Goal: Information Seeking & Learning: Check status

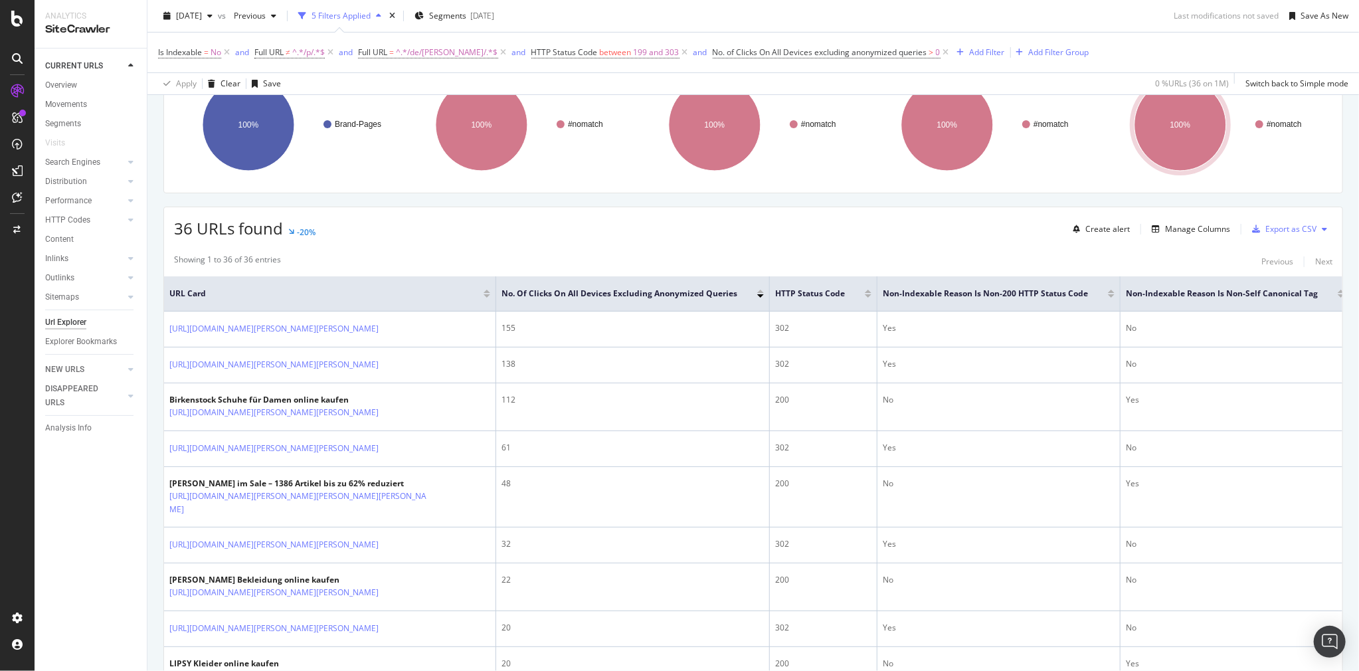
scroll to position [213, 0]
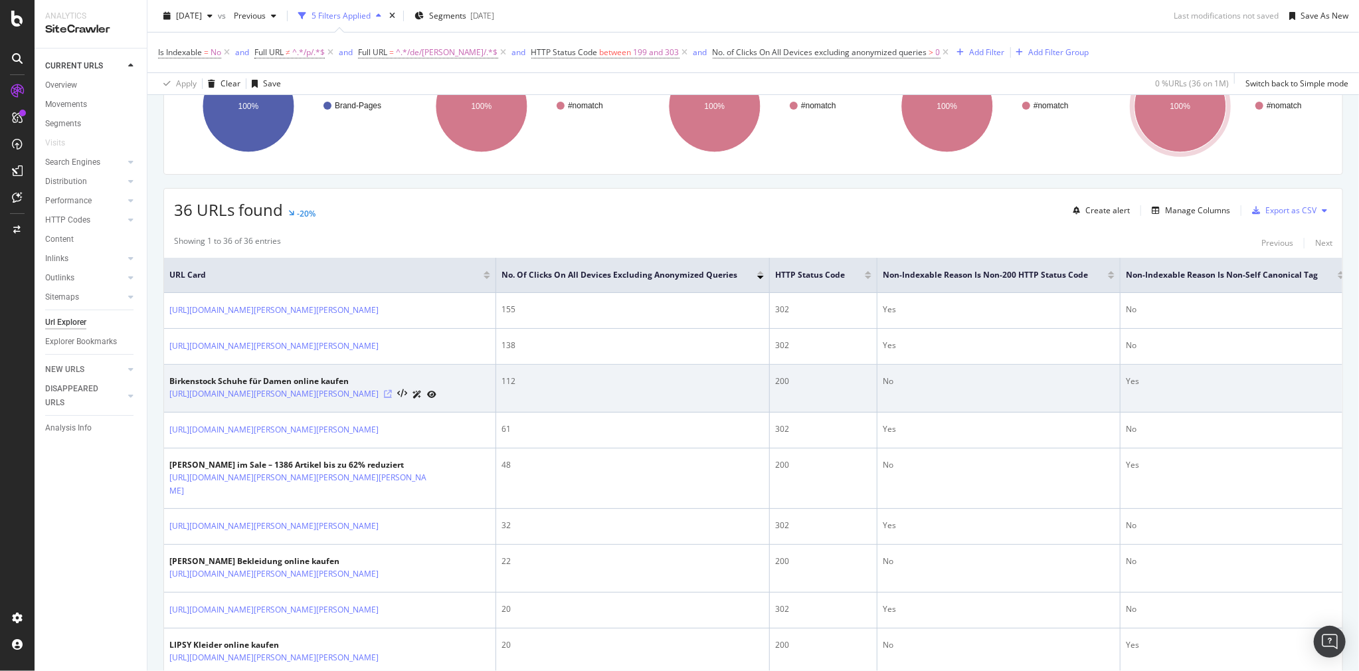
click at [392, 395] on icon at bounding box center [388, 394] width 8 height 8
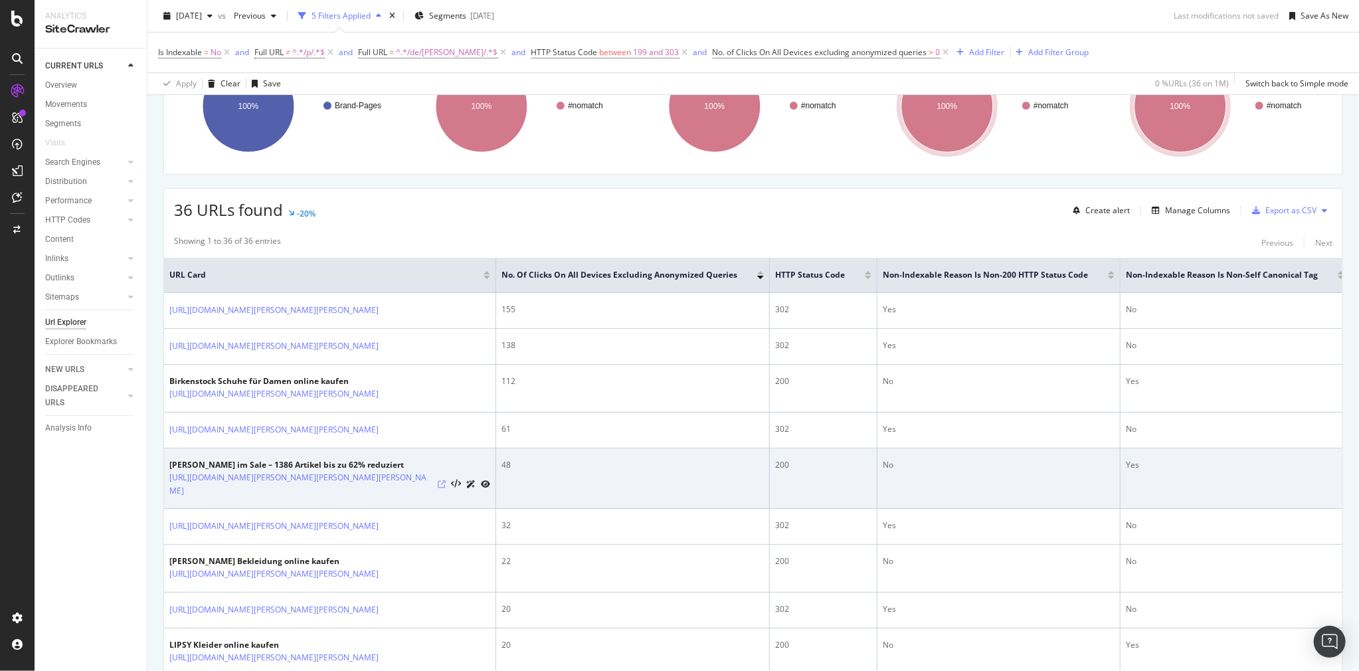
click at [438, 480] on icon at bounding box center [442, 484] width 8 height 8
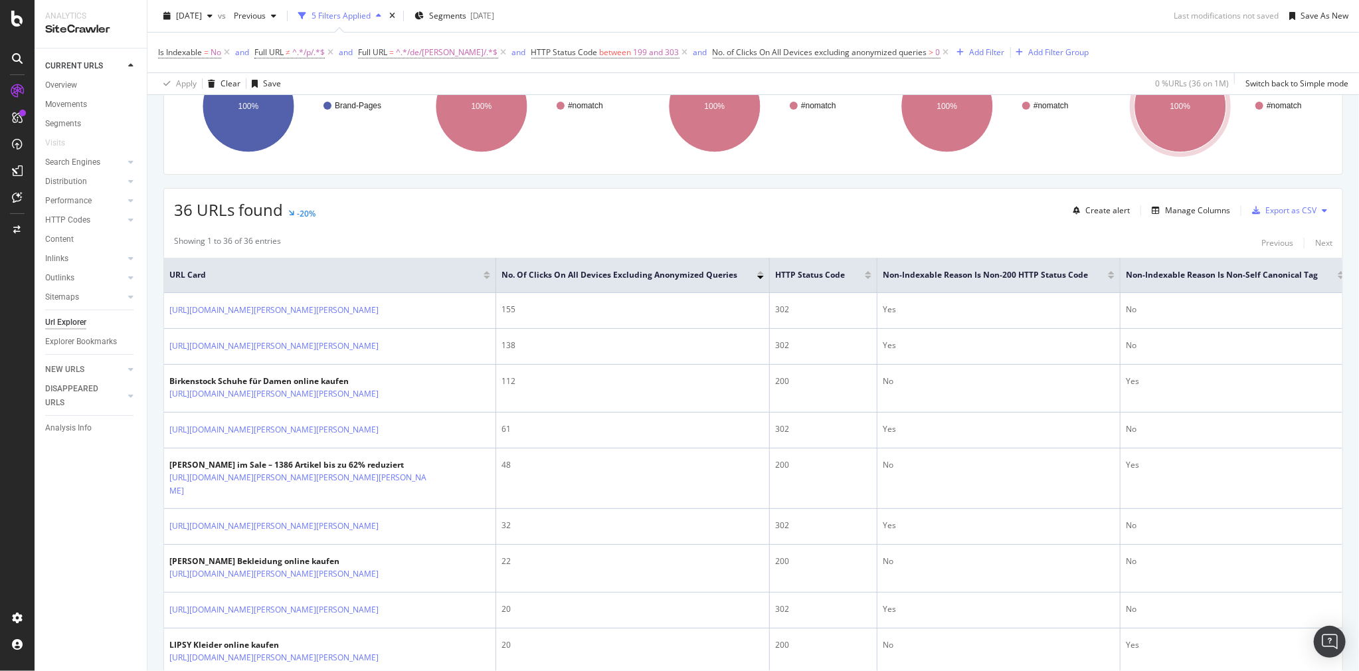
click at [56, 583] on div "CURRENT URLS Overview Movements Segments Visits Search Engines Top Charts Segme…" at bounding box center [91, 360] width 112 height 623
click at [646, 30] on div "[DATE] vs Previous 5 Filters Applied Segments [DATE] Last modifications not sav…" at bounding box center [754, 18] width 1212 height 27
